Goal: Task Accomplishment & Management: Use online tool/utility

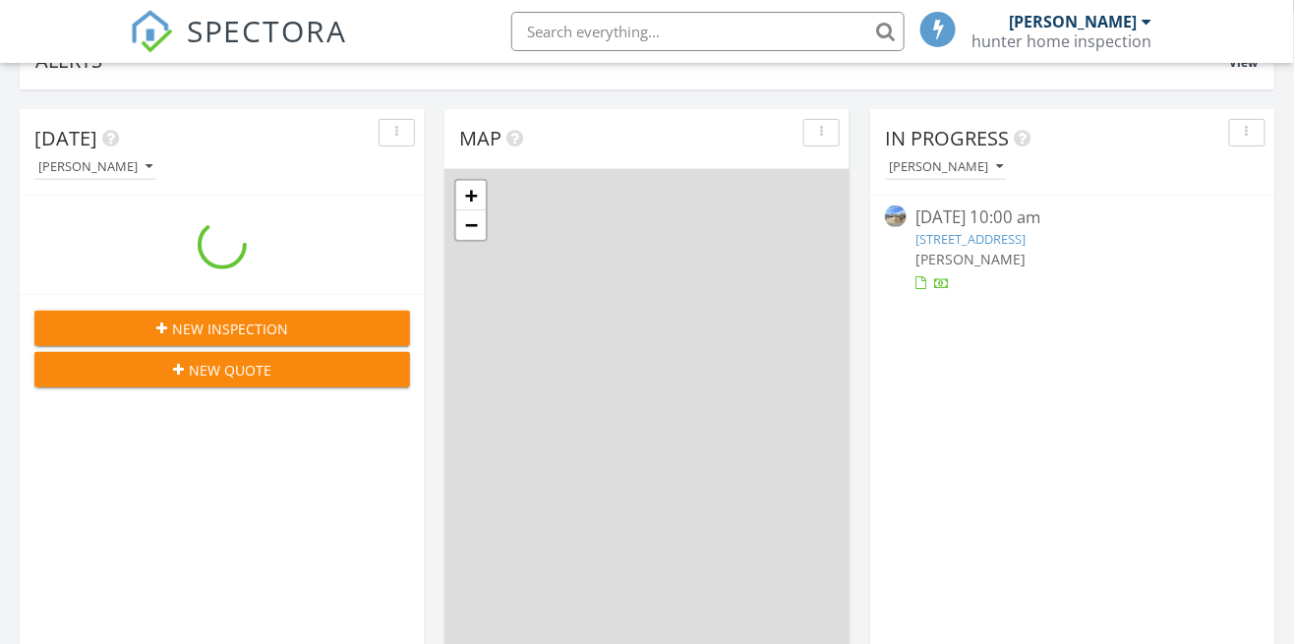
scroll to position [170, 0]
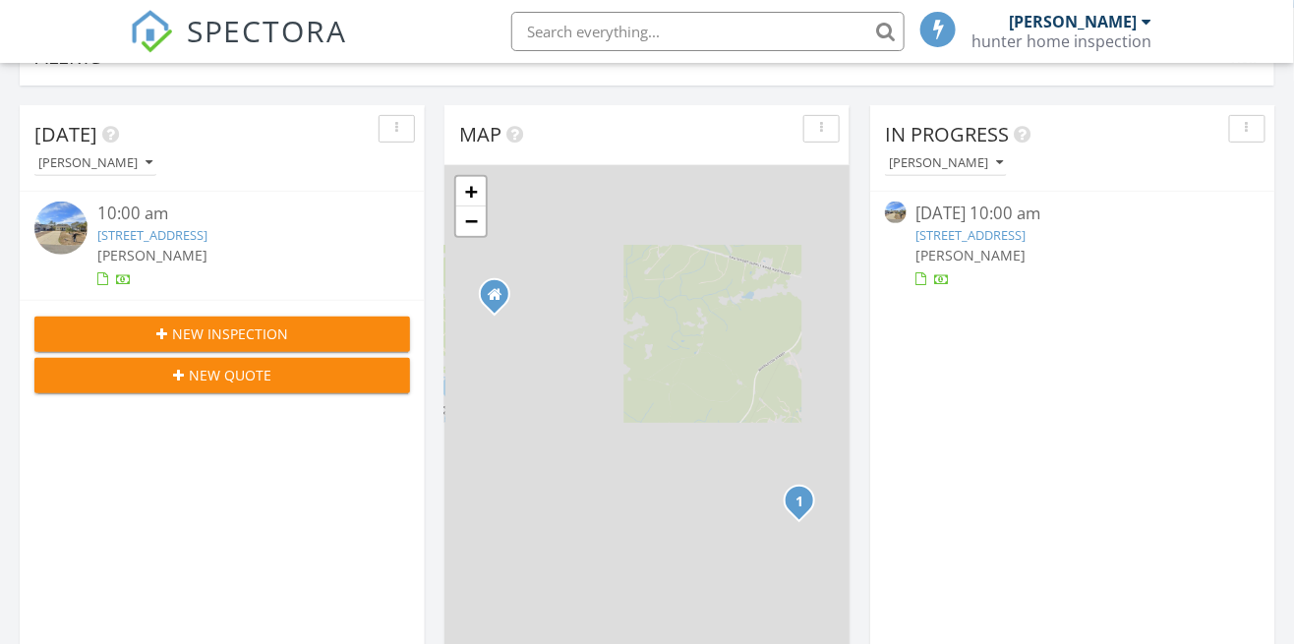
click at [1027, 230] on link "115 NE 25th street, Oak island , Nc 28465" at bounding box center [972, 235] width 110 height 18
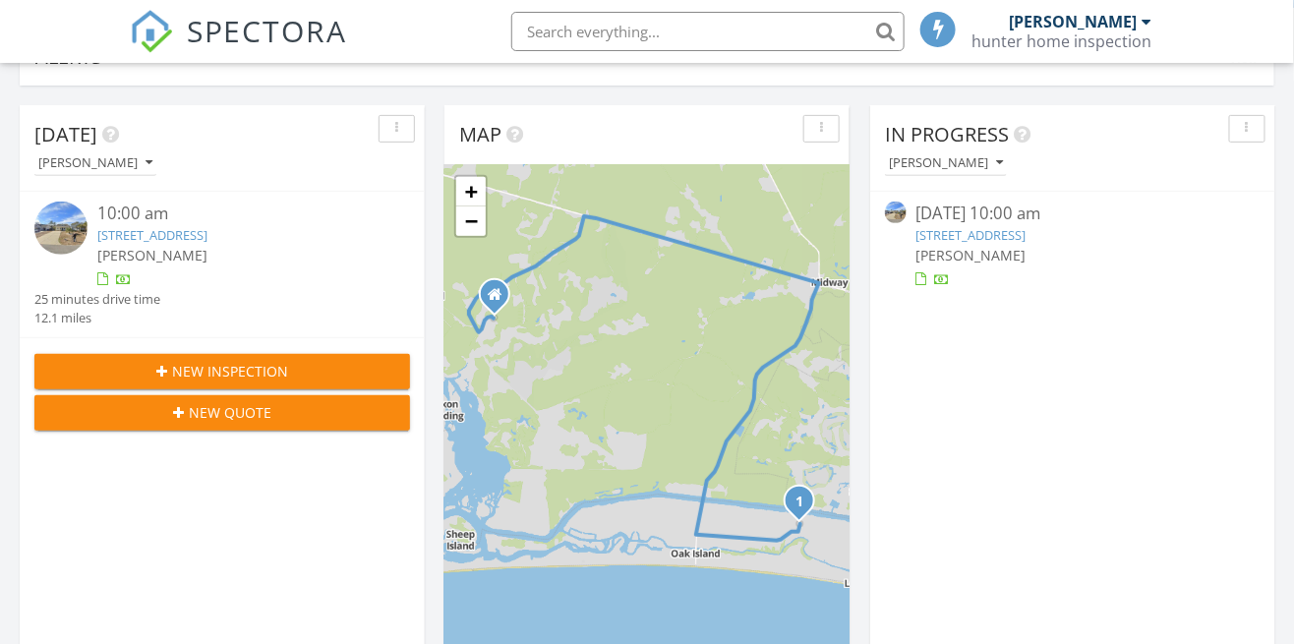
click at [989, 233] on link "115 NE 25th street, Oak island , Nc 28465" at bounding box center [972, 235] width 110 height 18
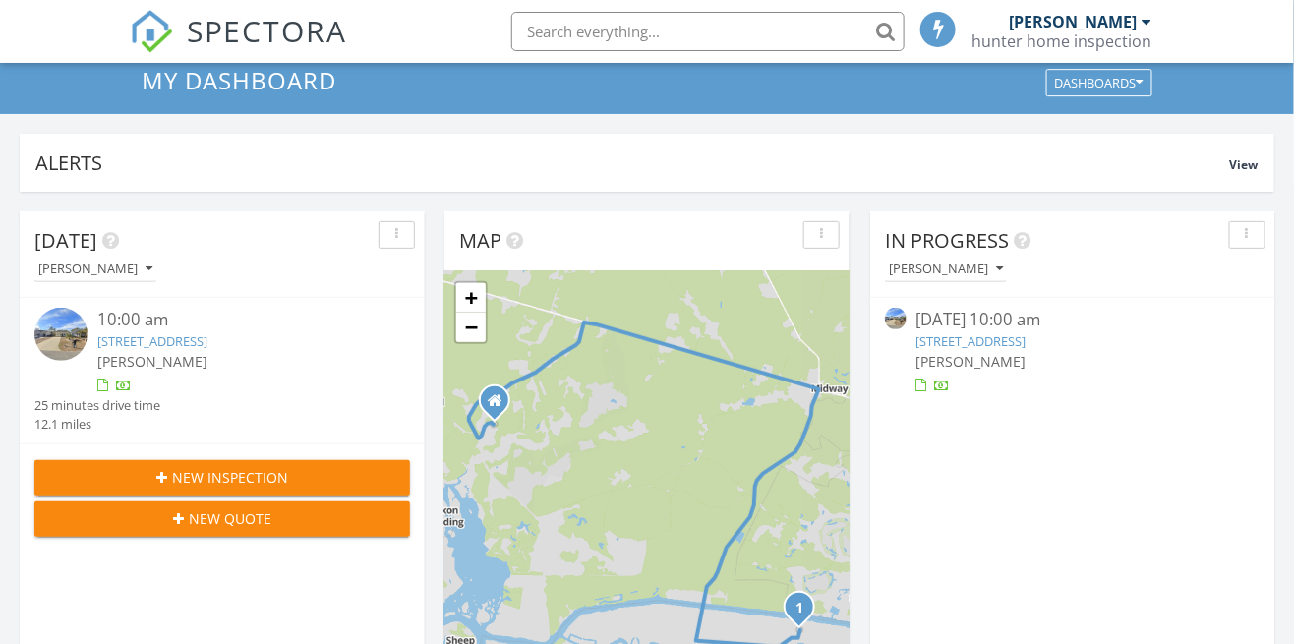
scroll to position [65, 0]
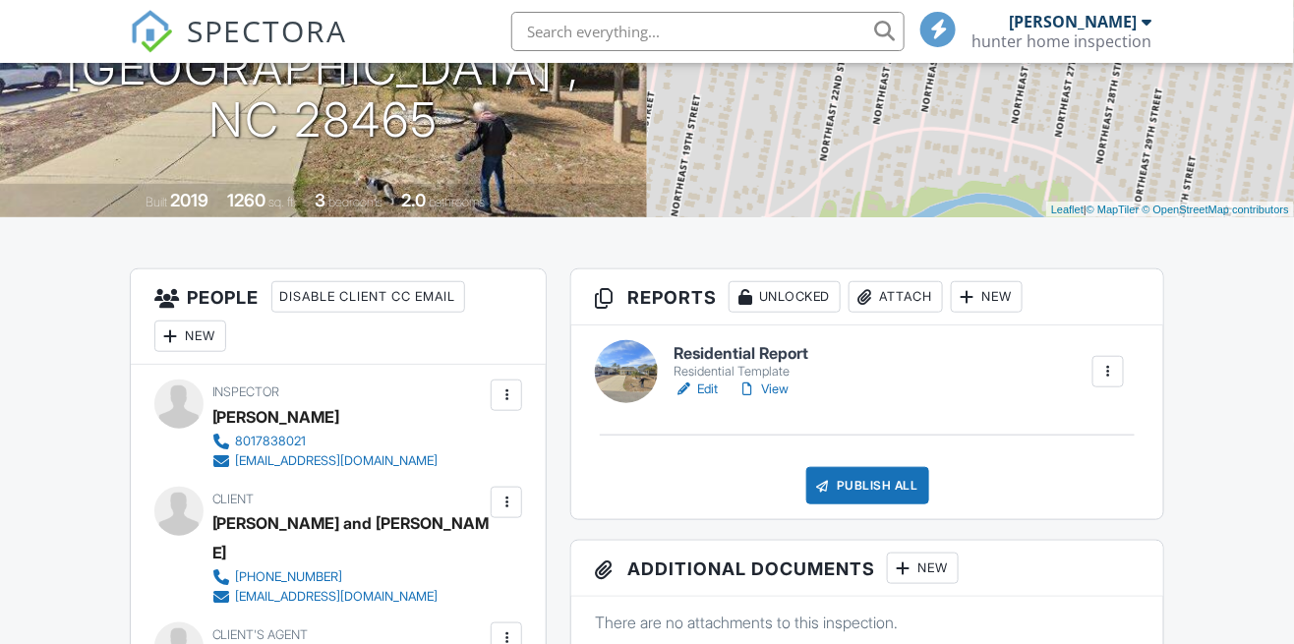
scroll to position [153, 0]
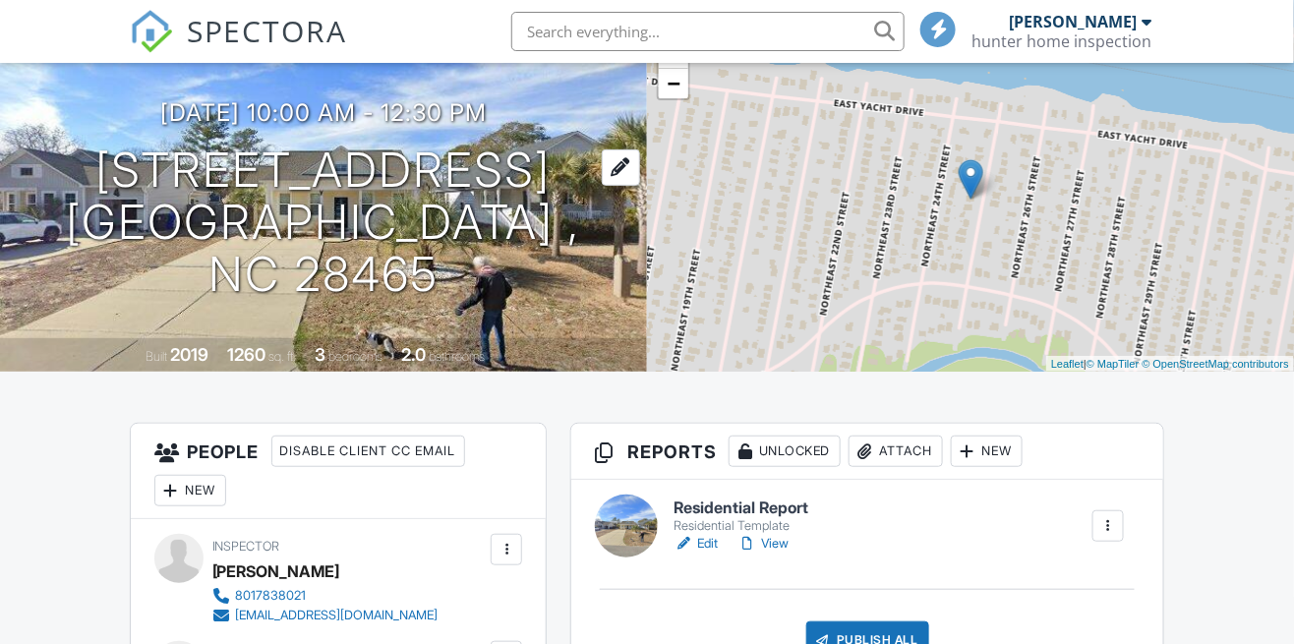
click at [130, 228] on h1 "115 NE 25th street Oak island , Nc 28465" at bounding box center [323, 222] width 584 height 155
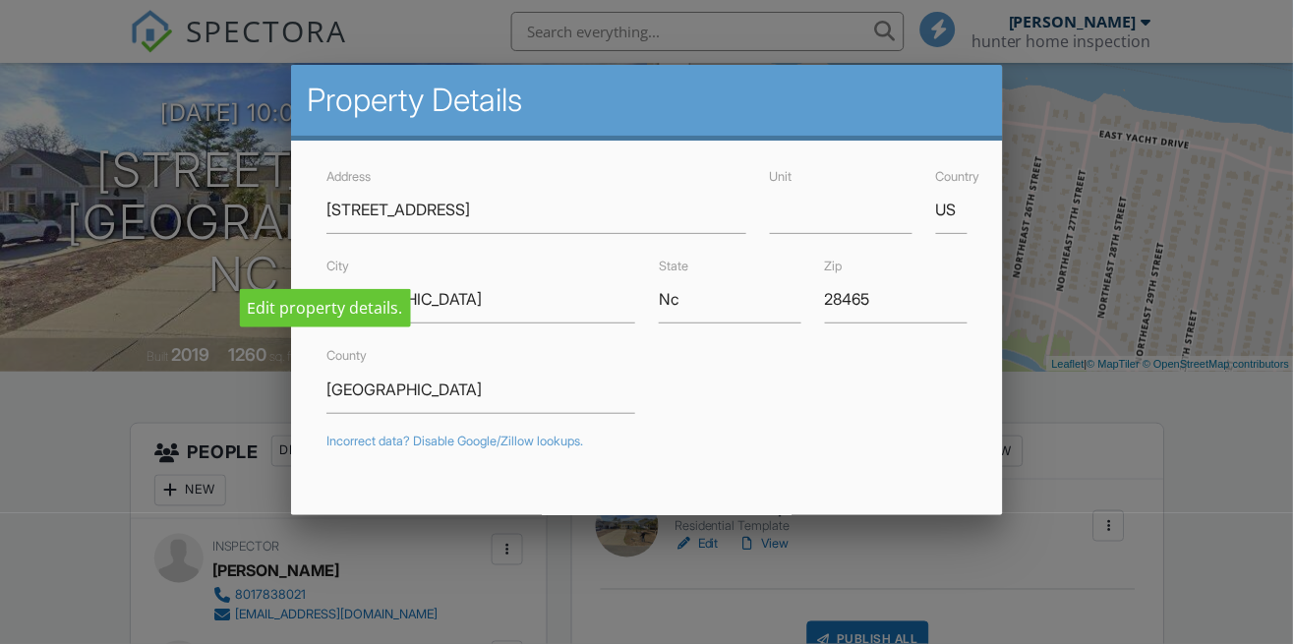
click at [1243, 233] on div at bounding box center [647, 305] width 1294 height 806
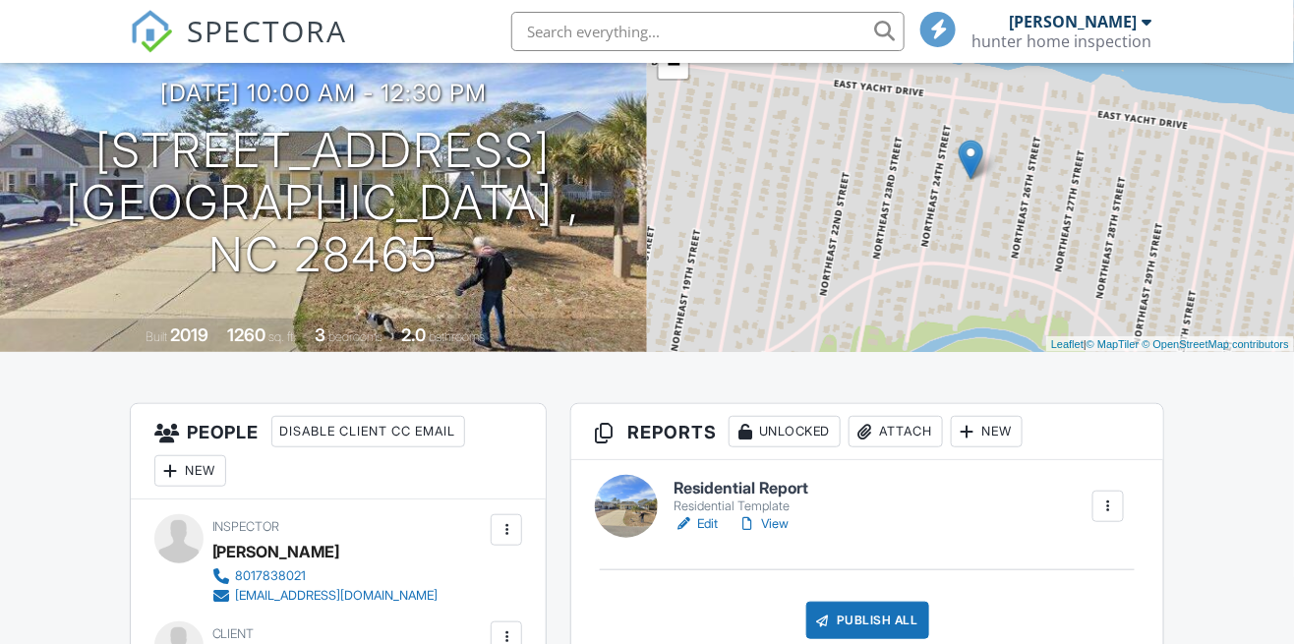
scroll to position [246, 0]
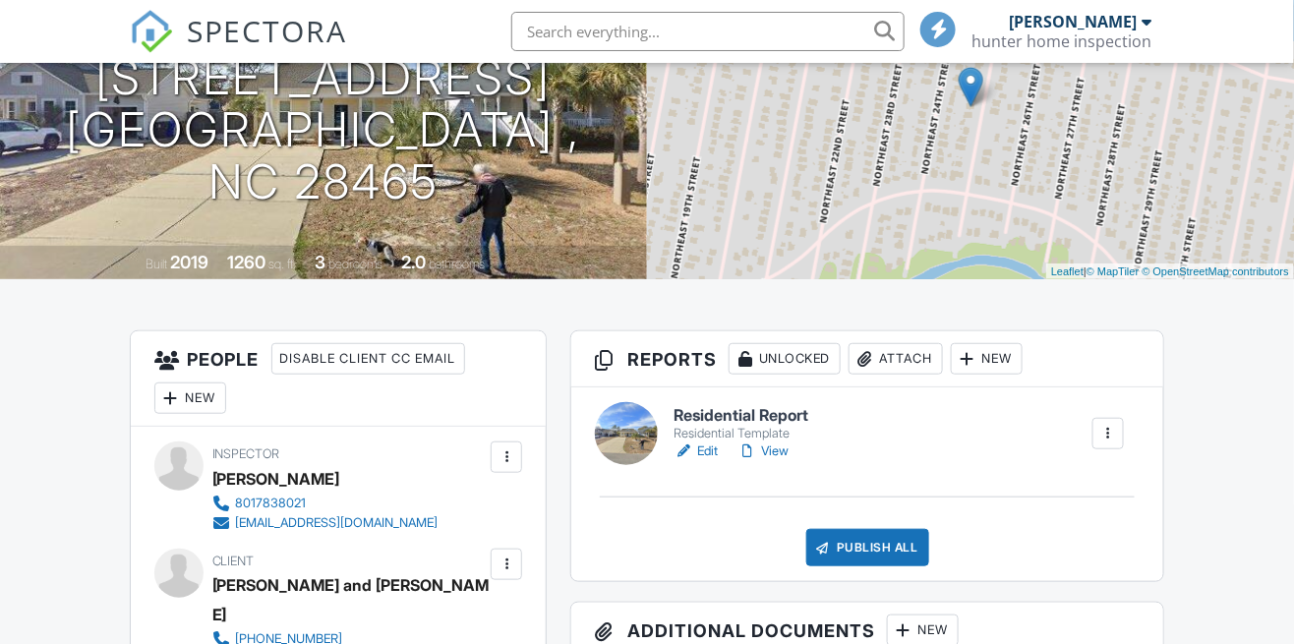
click at [736, 426] on div "Residential Template" at bounding box center [742, 434] width 135 height 16
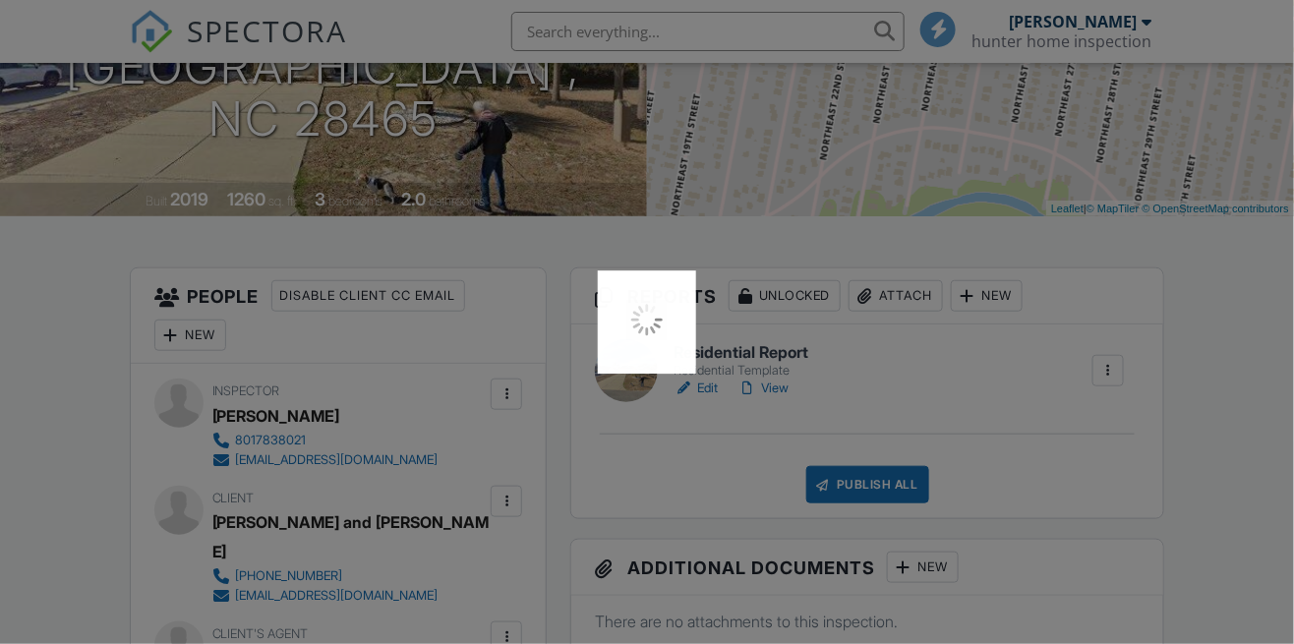
scroll to position [340, 0]
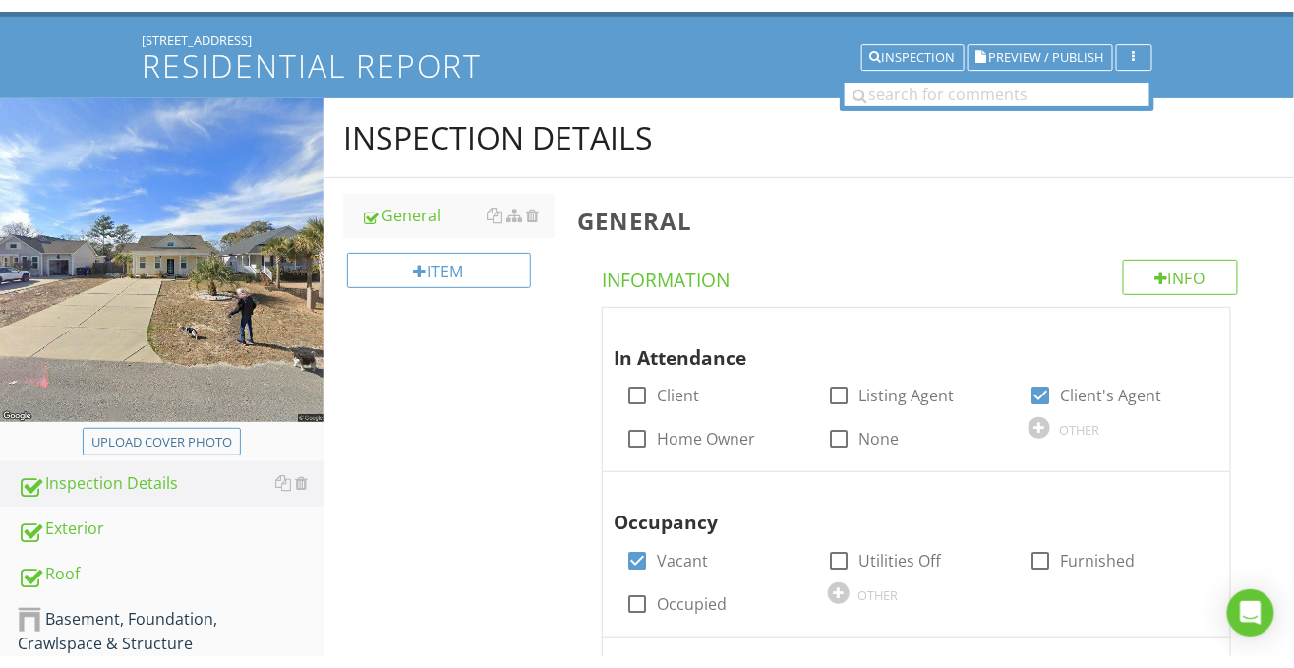
scroll to position [85, 0]
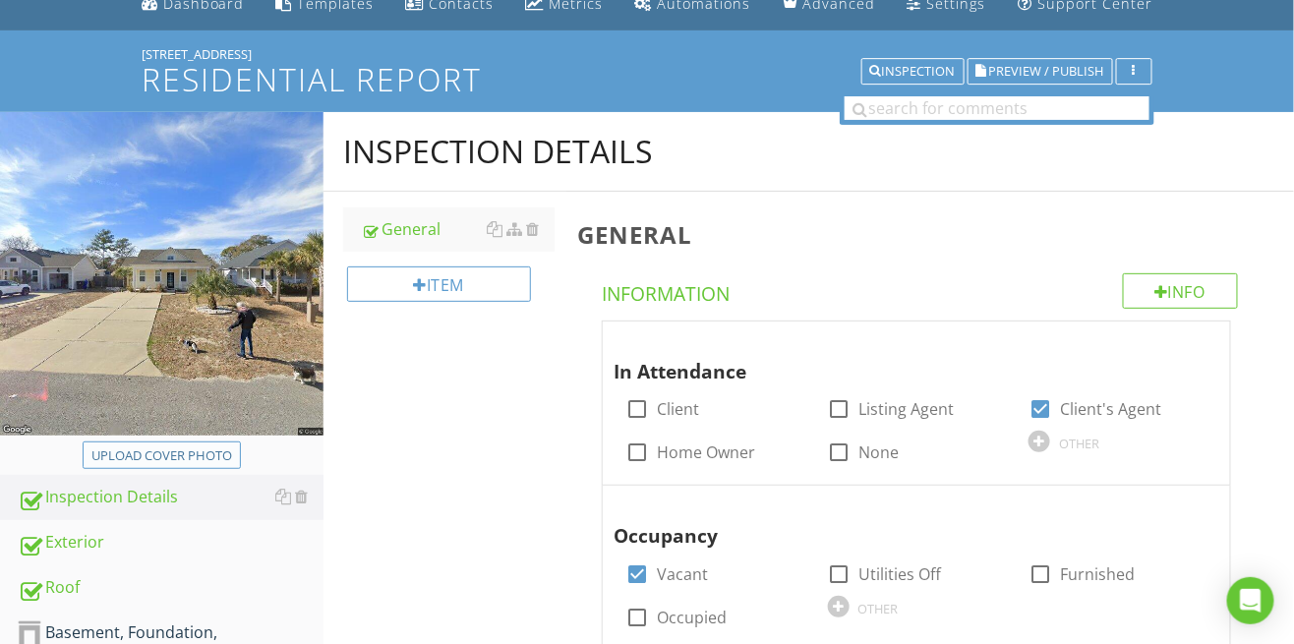
click at [132, 449] on div "Upload cover photo" at bounding box center [161, 457] width 141 height 20
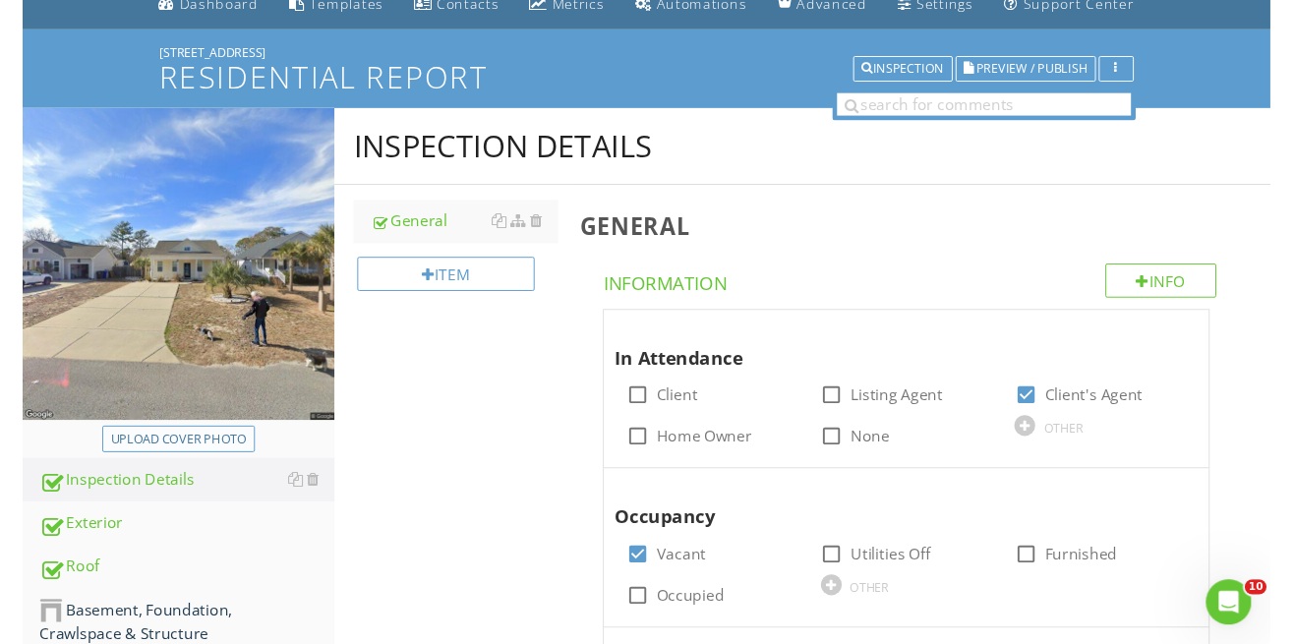
scroll to position [0, 0]
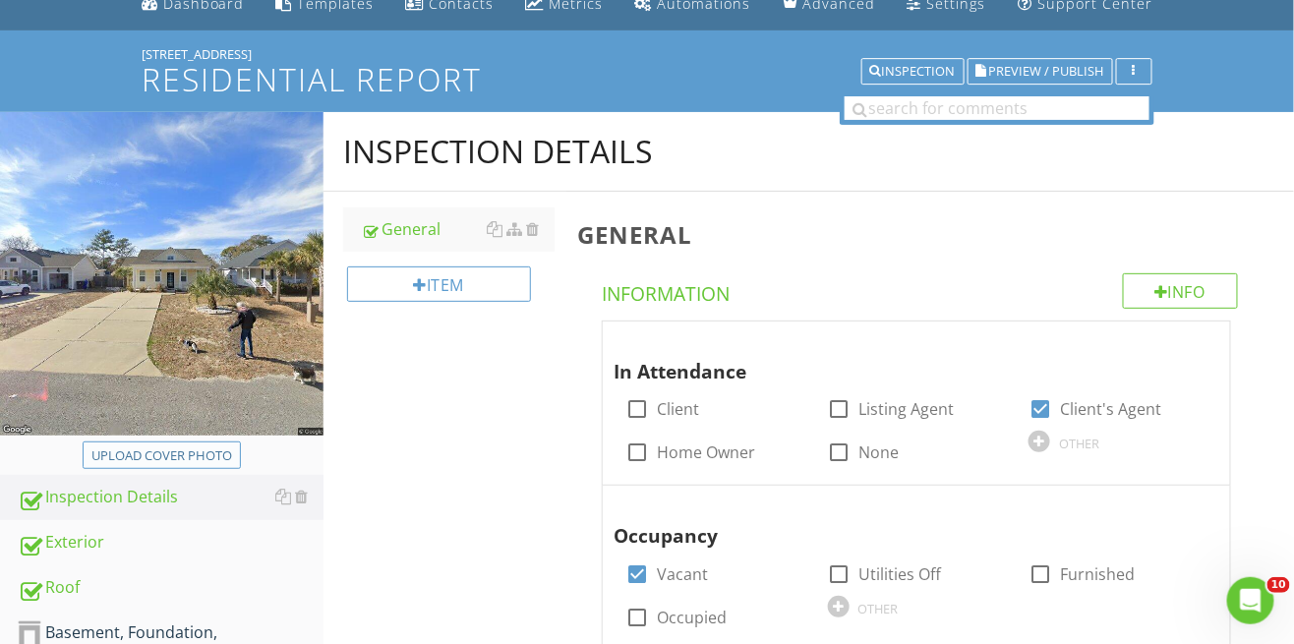
type input "C:\fakepath\20250827_091207.jpg"
